Goal: Navigation & Orientation: Find specific page/section

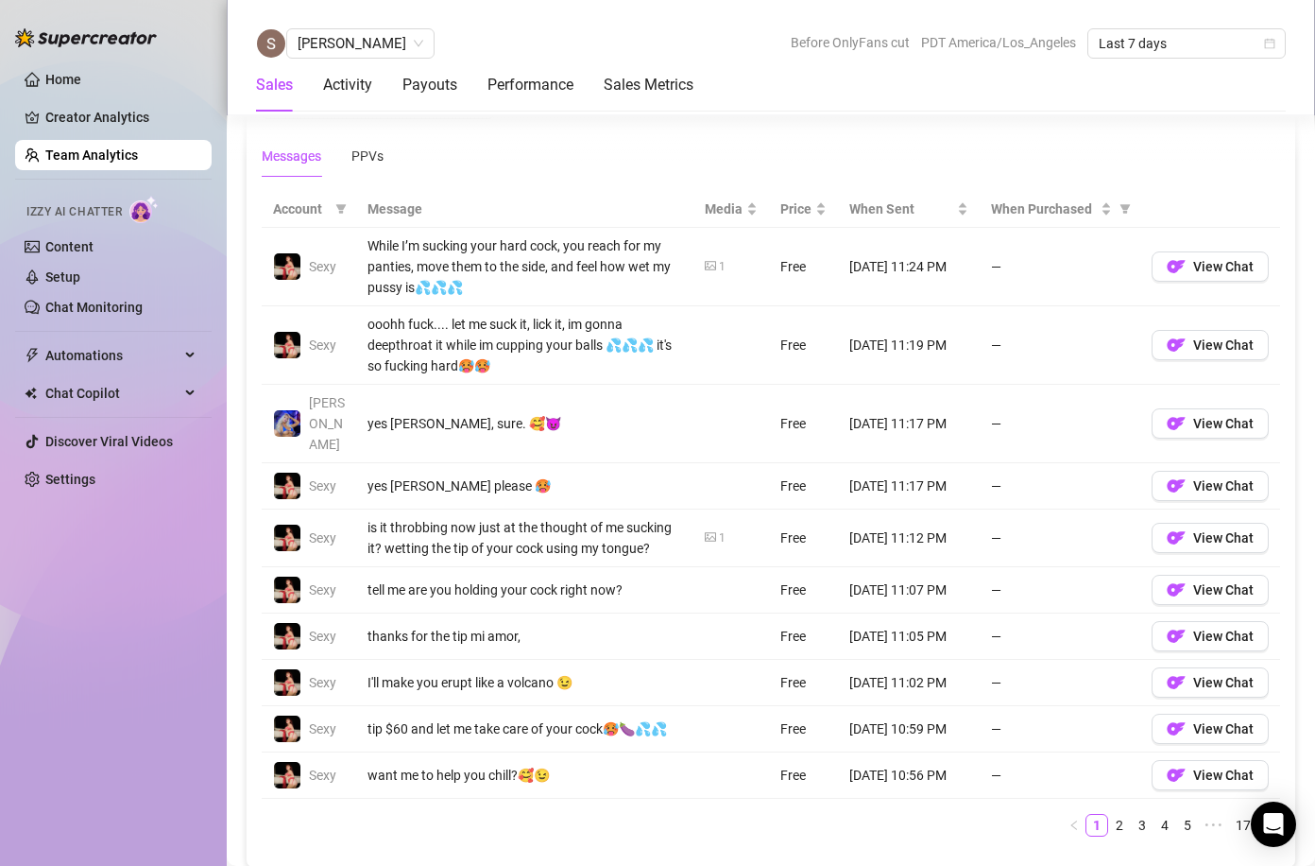
scroll to position [1377, 0]
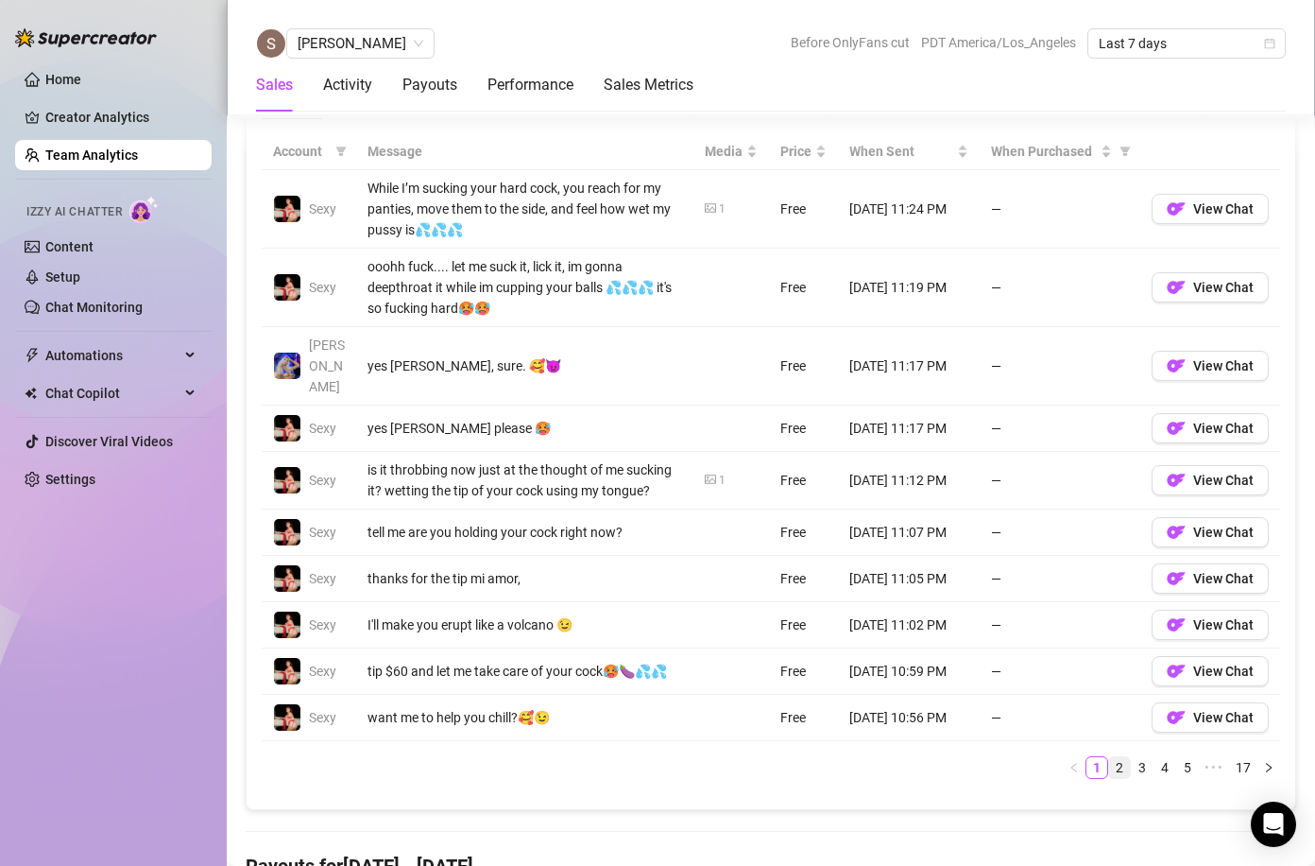
click at [1123, 757] on link "2" at bounding box center [1119, 767] width 21 height 21
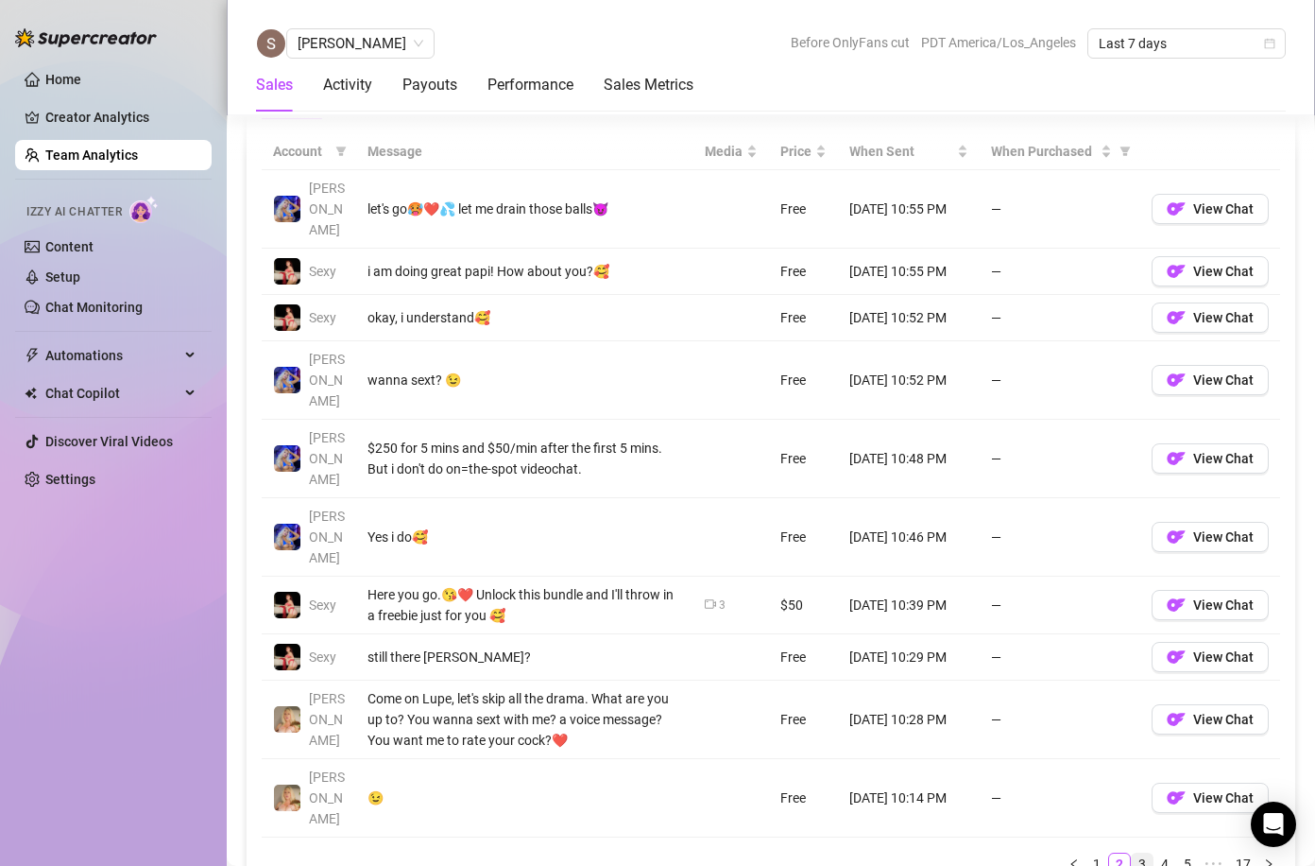
click at [1141, 853] on link "3" at bounding box center [1142, 863] width 21 height 21
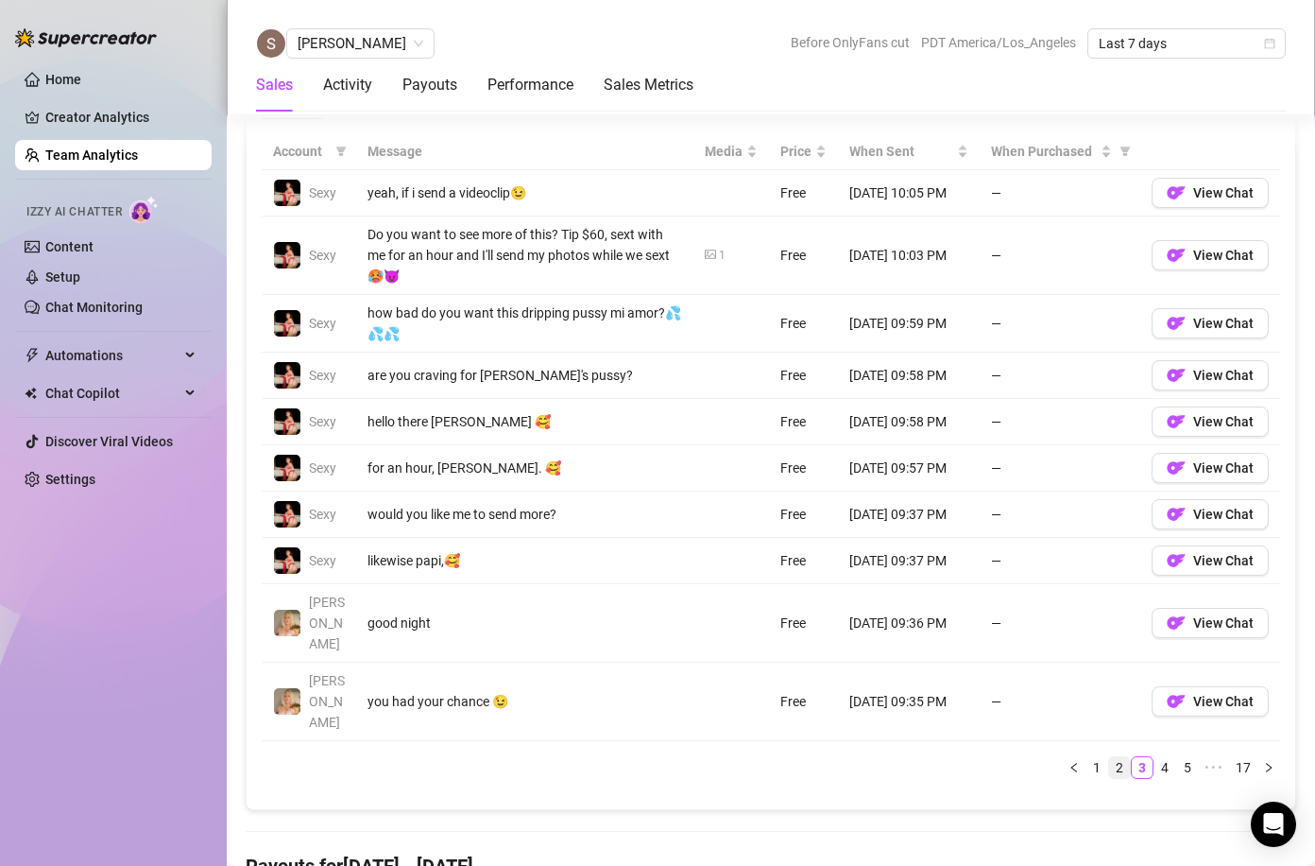
click at [1117, 757] on link "2" at bounding box center [1119, 767] width 21 height 21
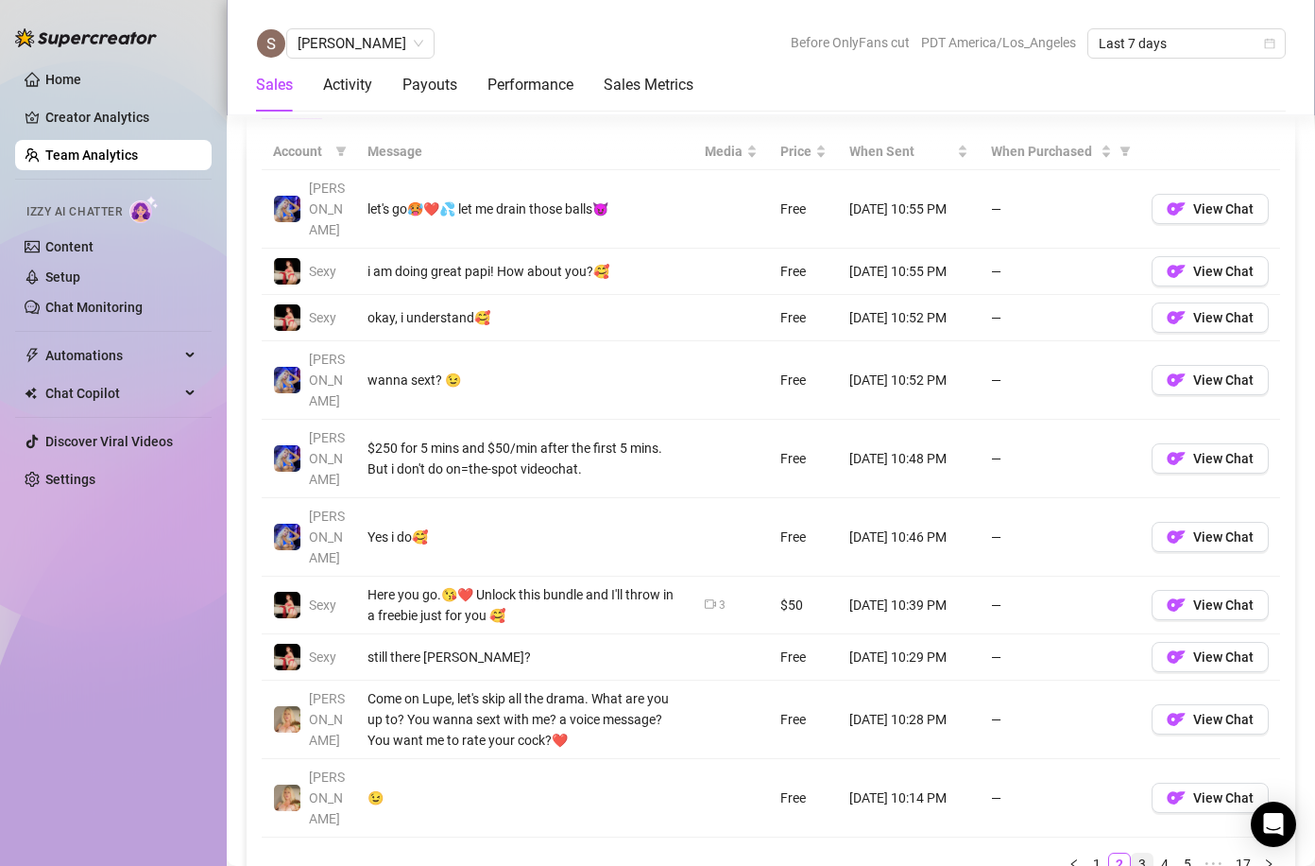
click at [1142, 853] on link "3" at bounding box center [1142, 863] width 21 height 21
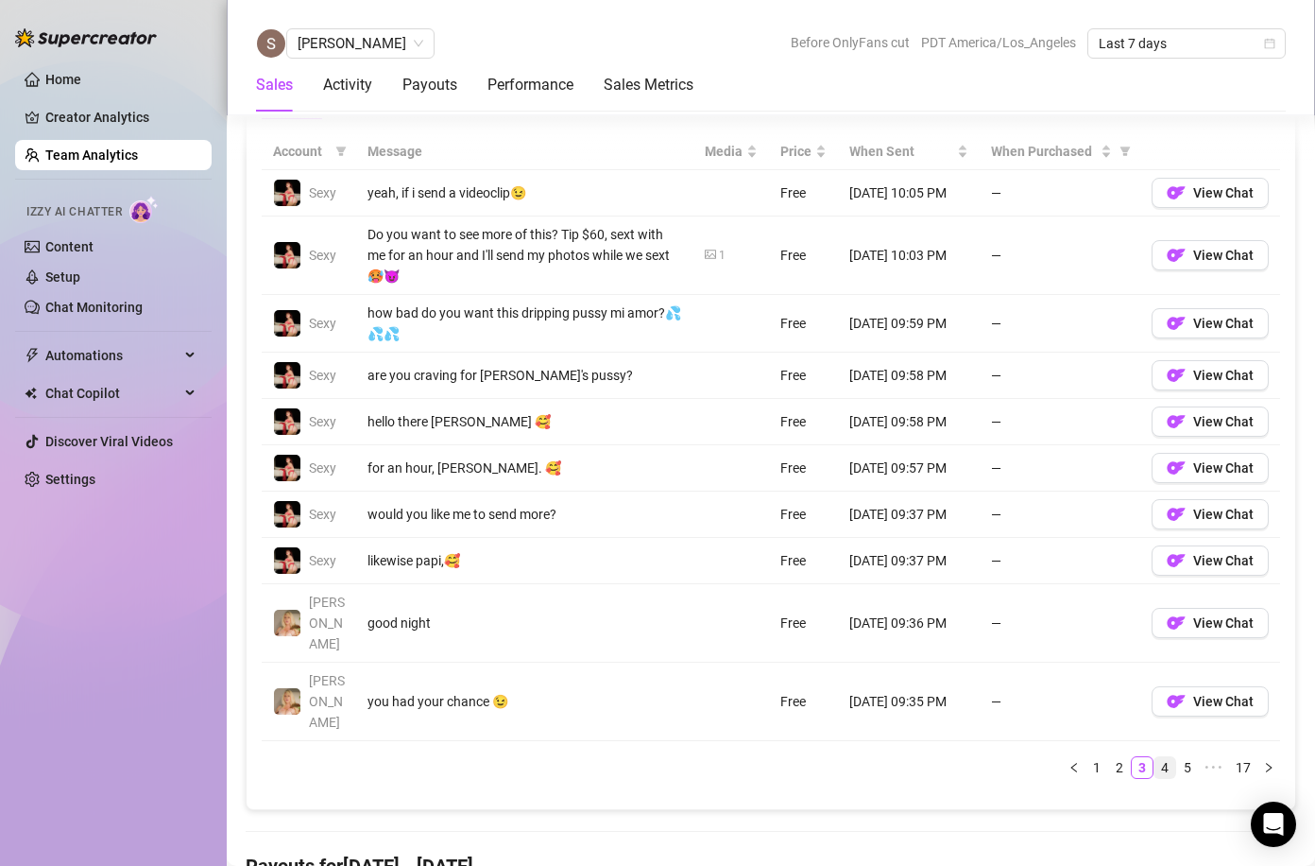
click at [1162, 757] on link "4" at bounding box center [1165, 767] width 21 height 21
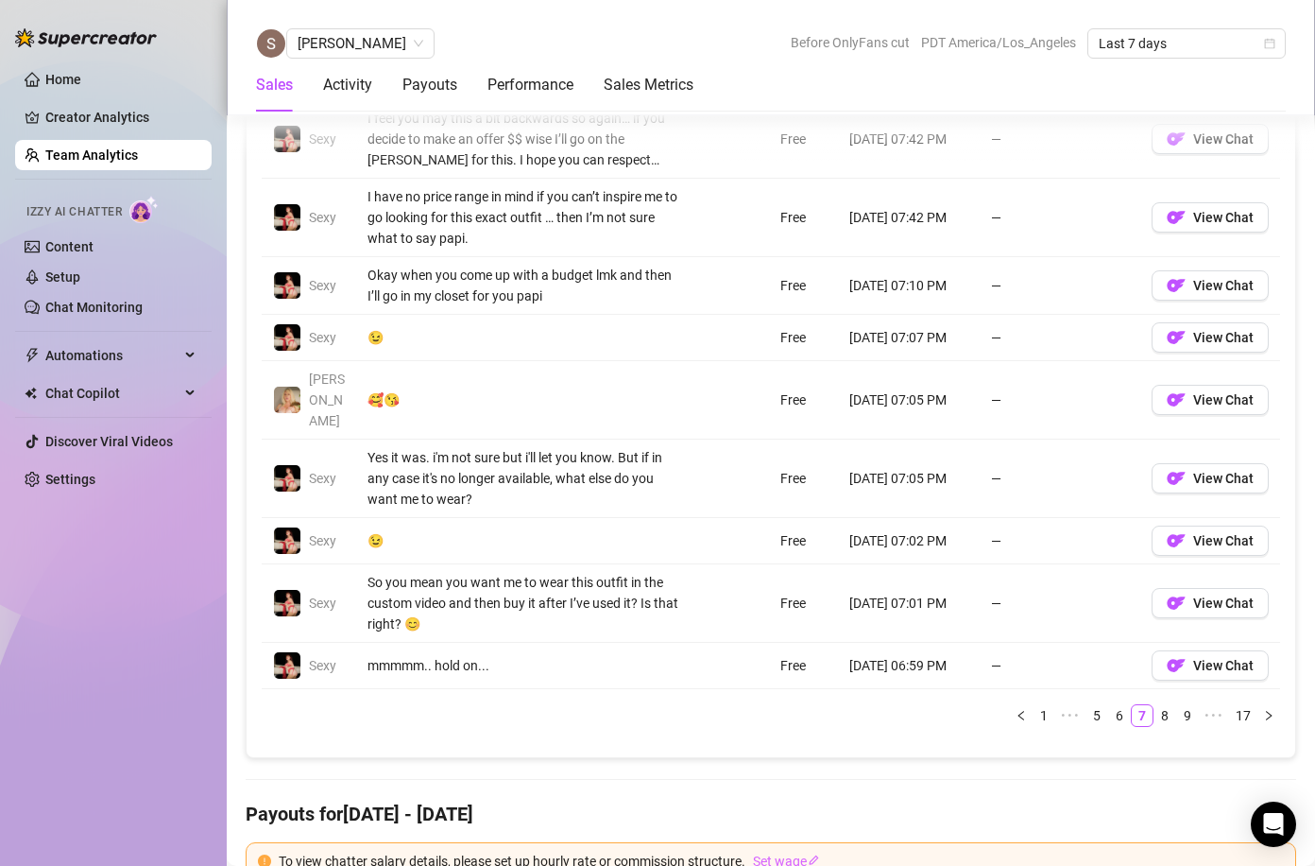
scroll to position [1412, 0]
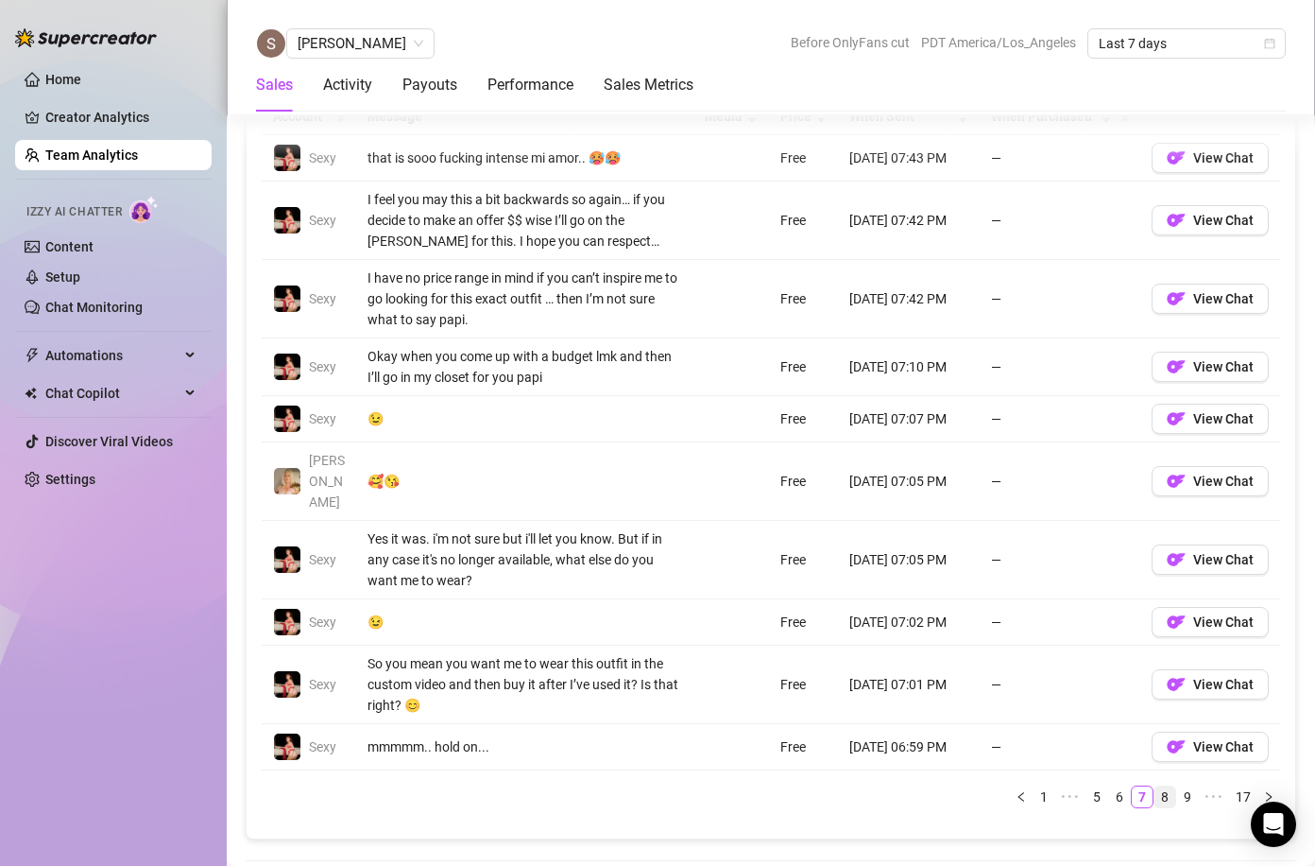
click at [1165, 786] on link "8" at bounding box center [1165, 796] width 21 height 21
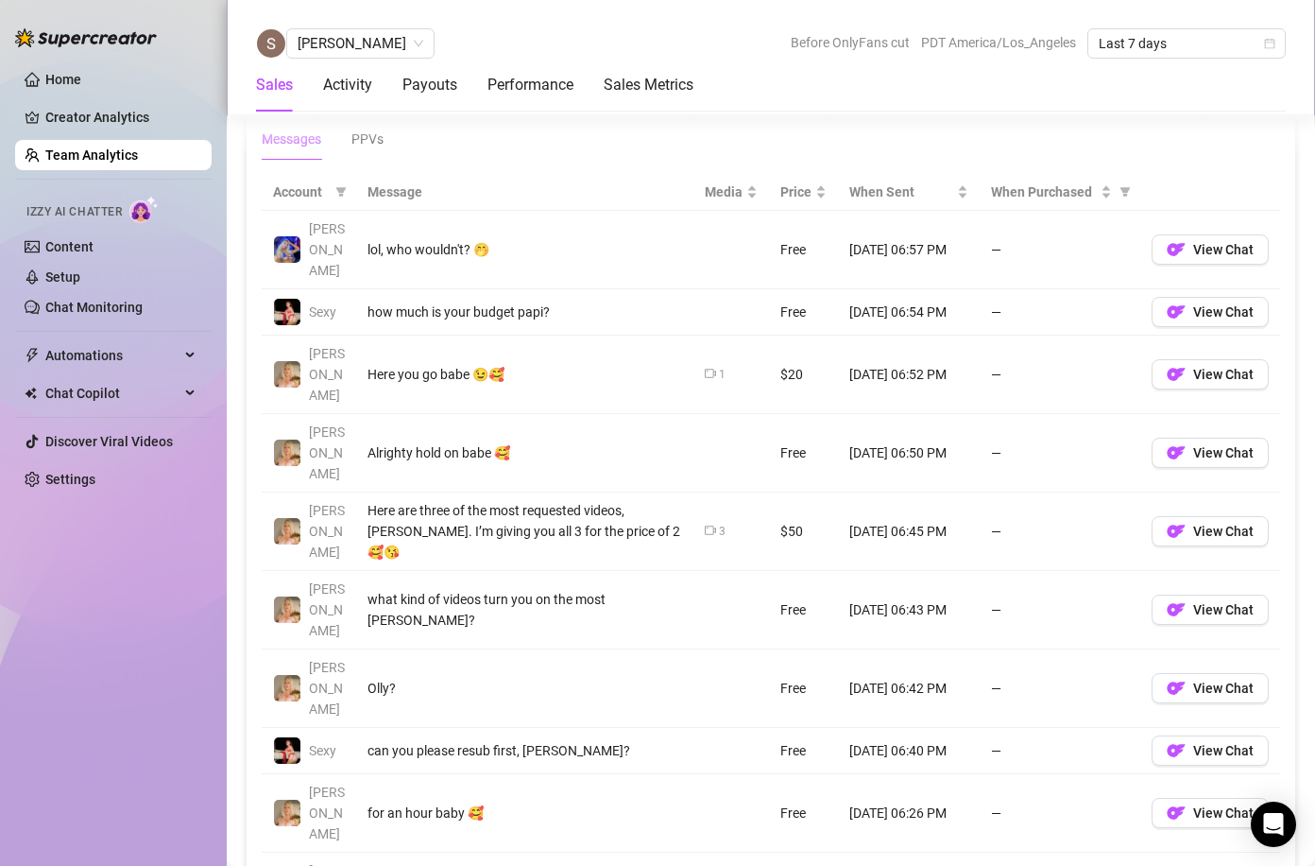
scroll to position [1334, 0]
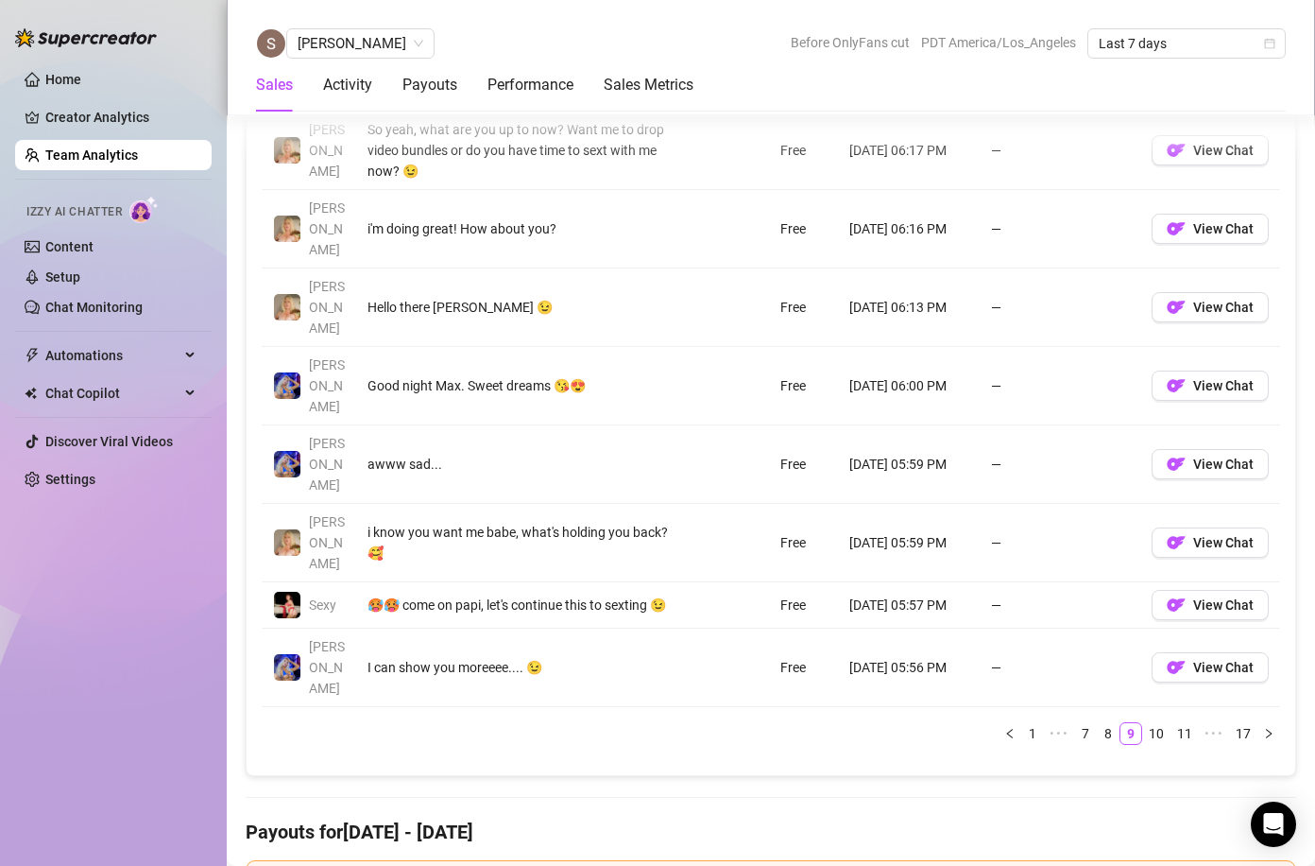
scroll to position [1592, 0]
click at [1145, 723] on link "10" at bounding box center [1156, 733] width 26 height 21
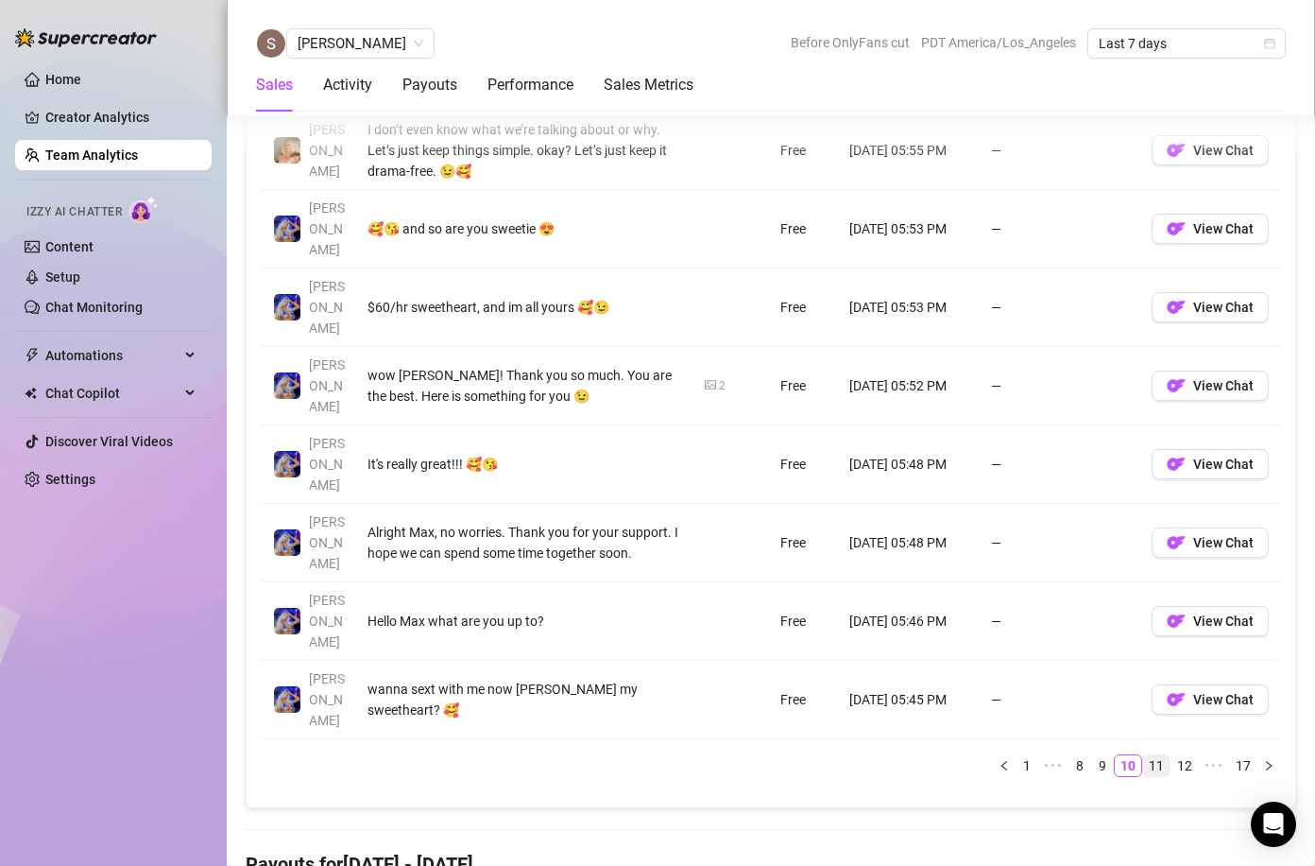
click at [1154, 755] on link "11" at bounding box center [1156, 765] width 26 height 21
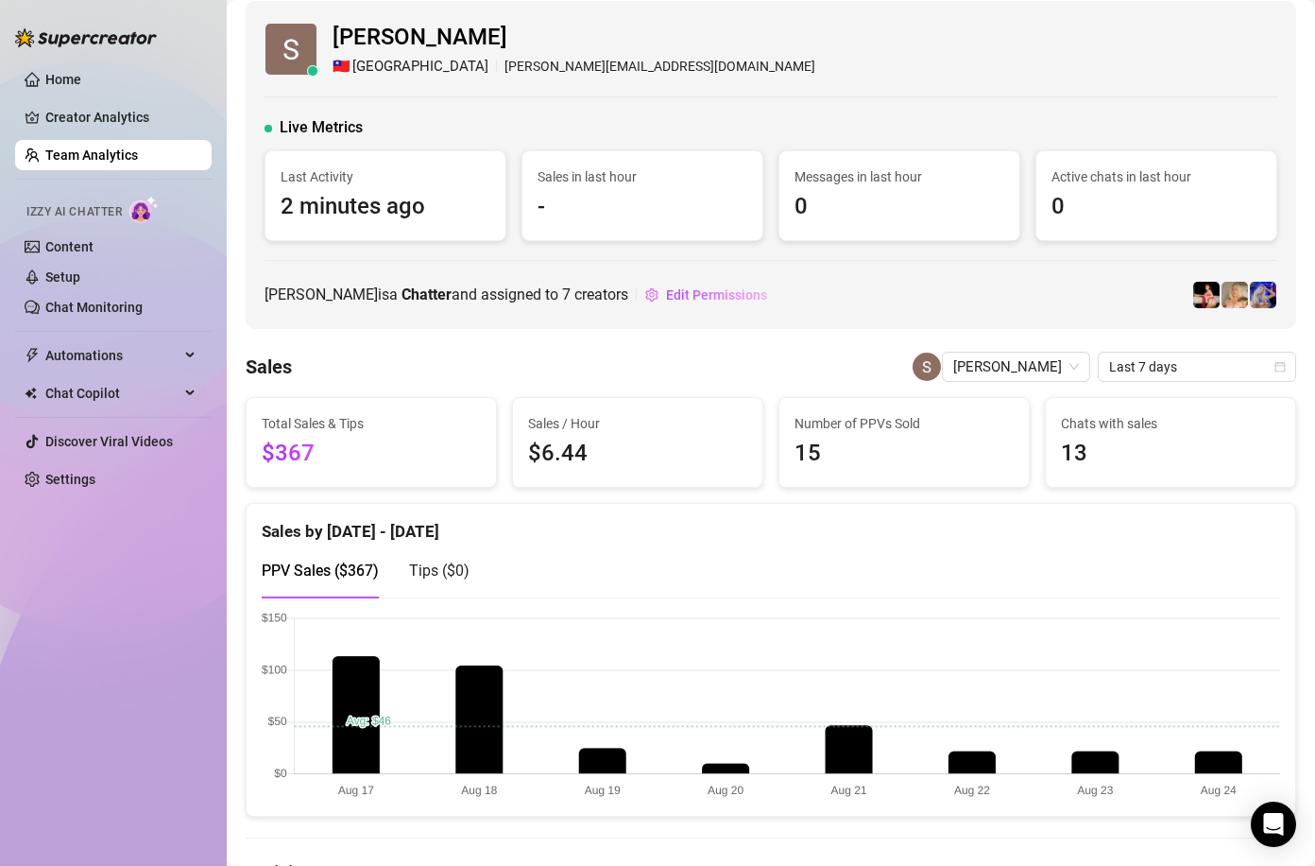
scroll to position [0, 0]
